Goal: Task Accomplishment & Management: Use online tool/utility

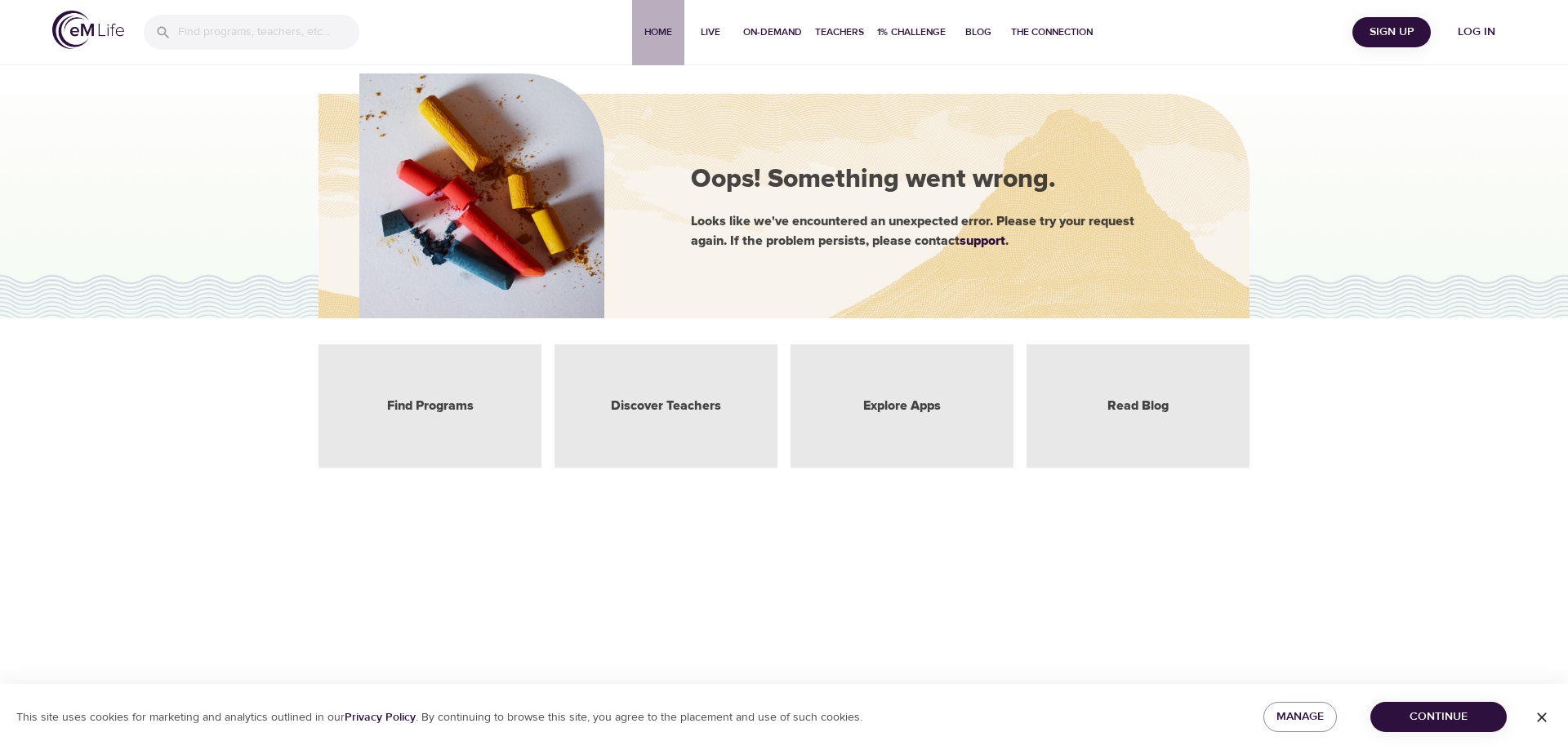
click at [658, 31] on span "Home" at bounding box center [657, 32] width 39 height 17
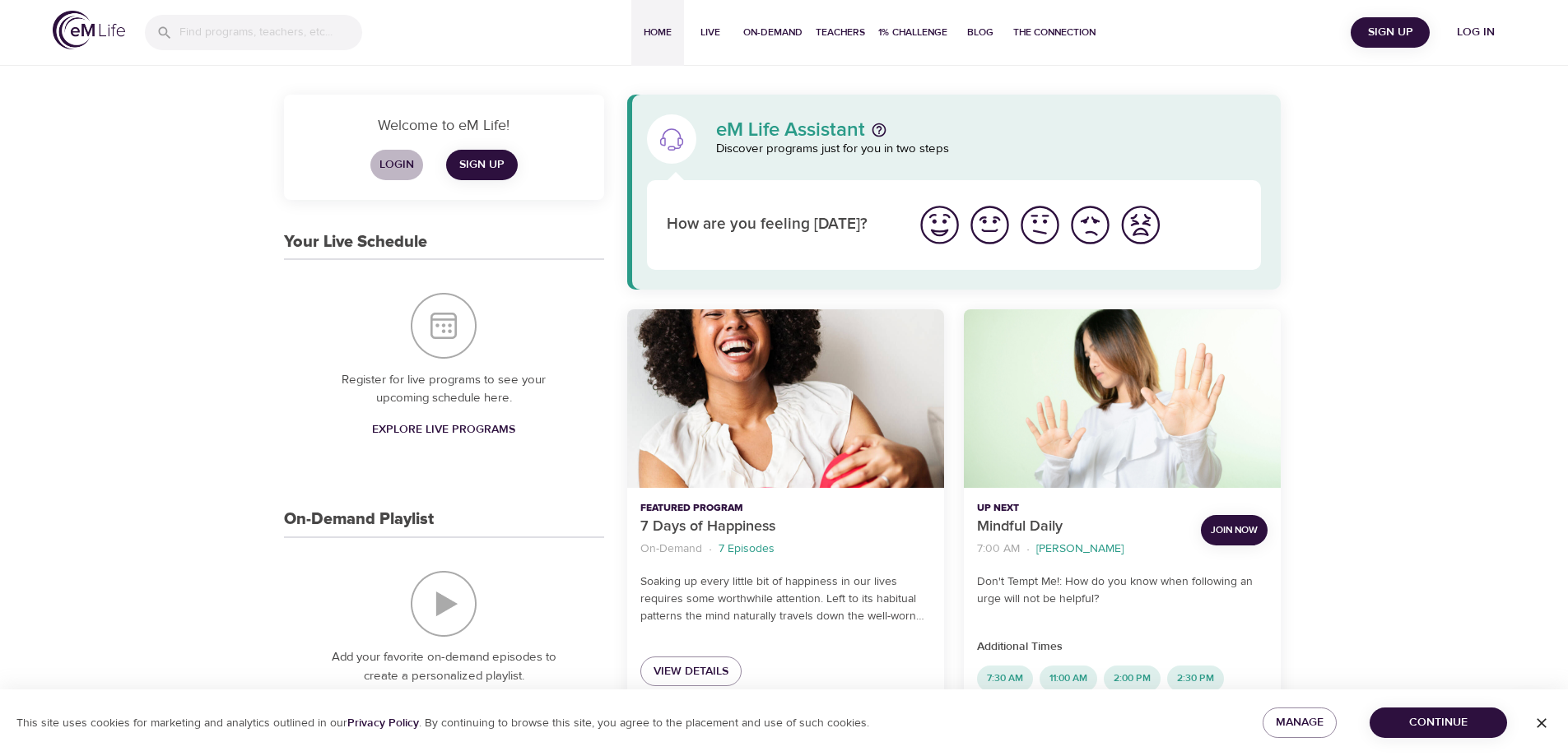
click at [399, 163] on span "Login" at bounding box center [396, 165] width 39 height 21
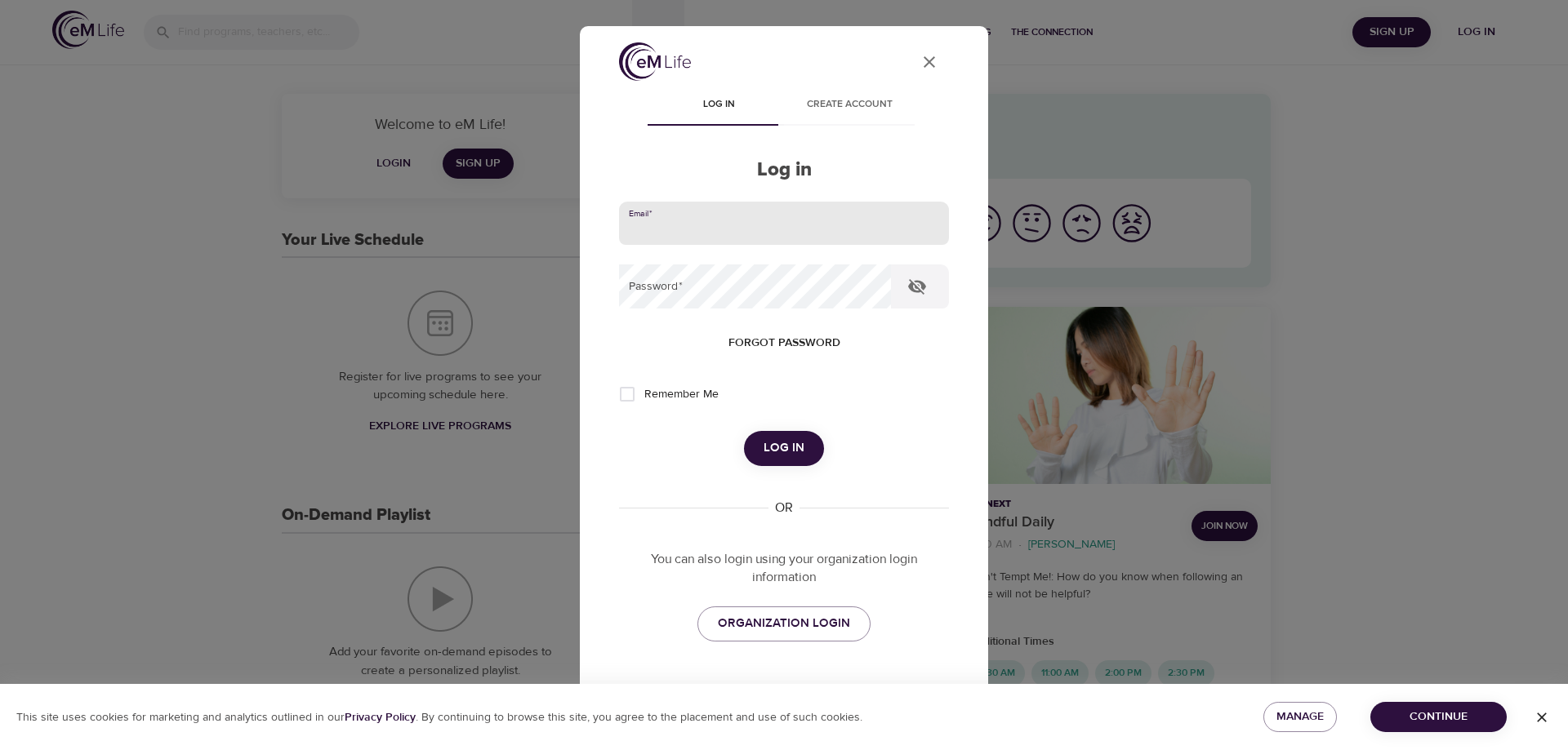
click at [685, 219] on input "email" at bounding box center [784, 223] width 330 height 44
type input "[EMAIL_ADDRESS][DOMAIN_NAME]"
click at [744, 431] on button "Log in" at bounding box center [784, 448] width 80 height 34
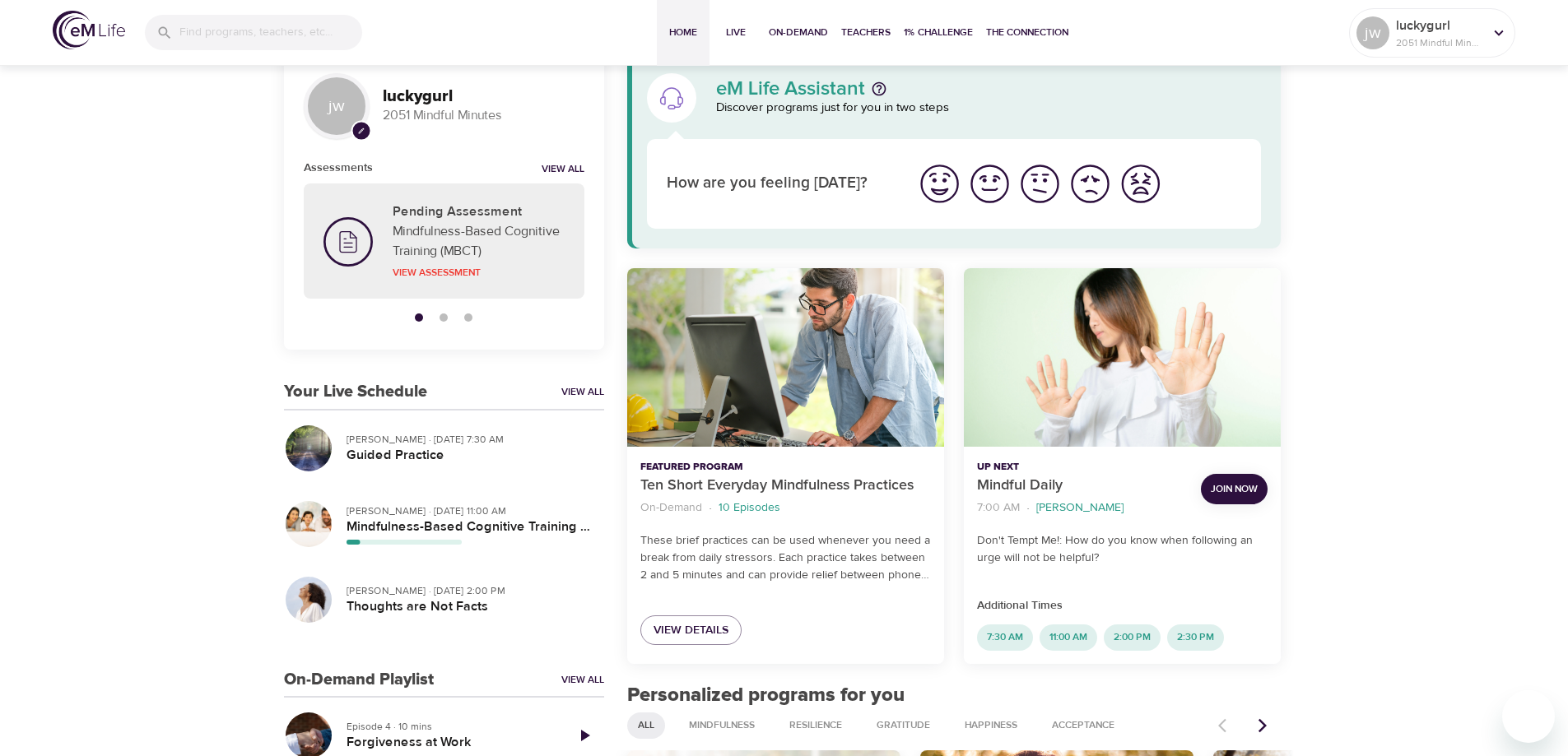
scroll to position [82, 0]
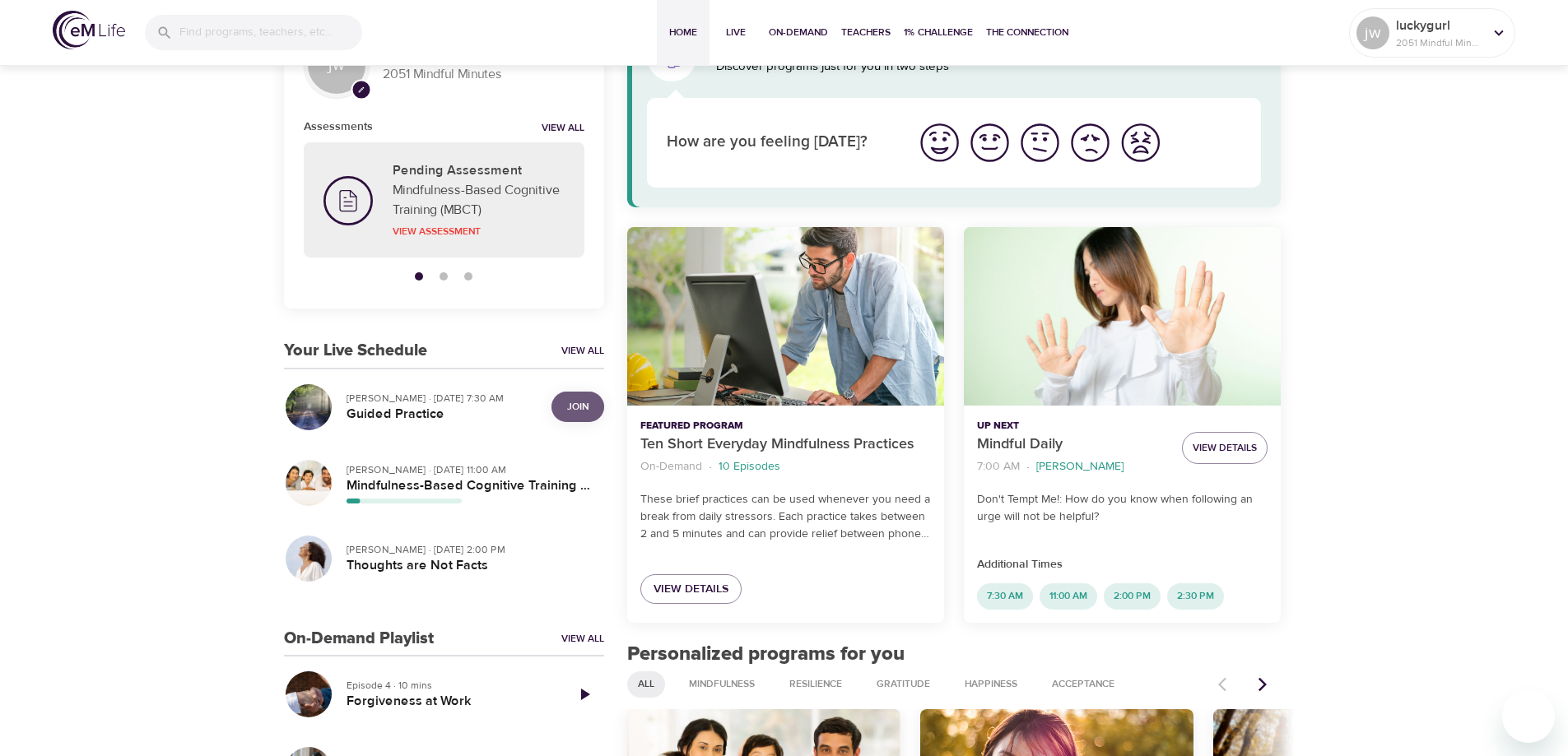
click at [574, 410] on span "Join" at bounding box center [577, 407] width 21 height 17
